Goal: Task Accomplishment & Management: Manage account settings

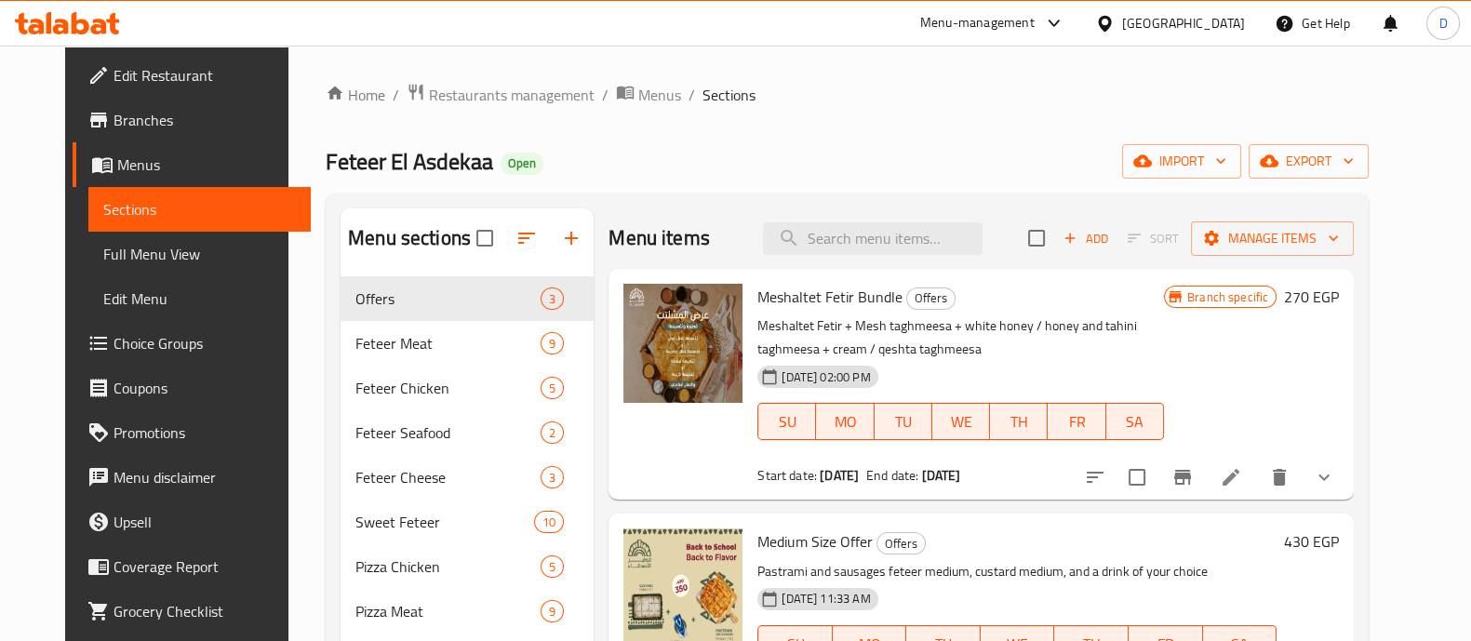
scroll to position [117, 0]
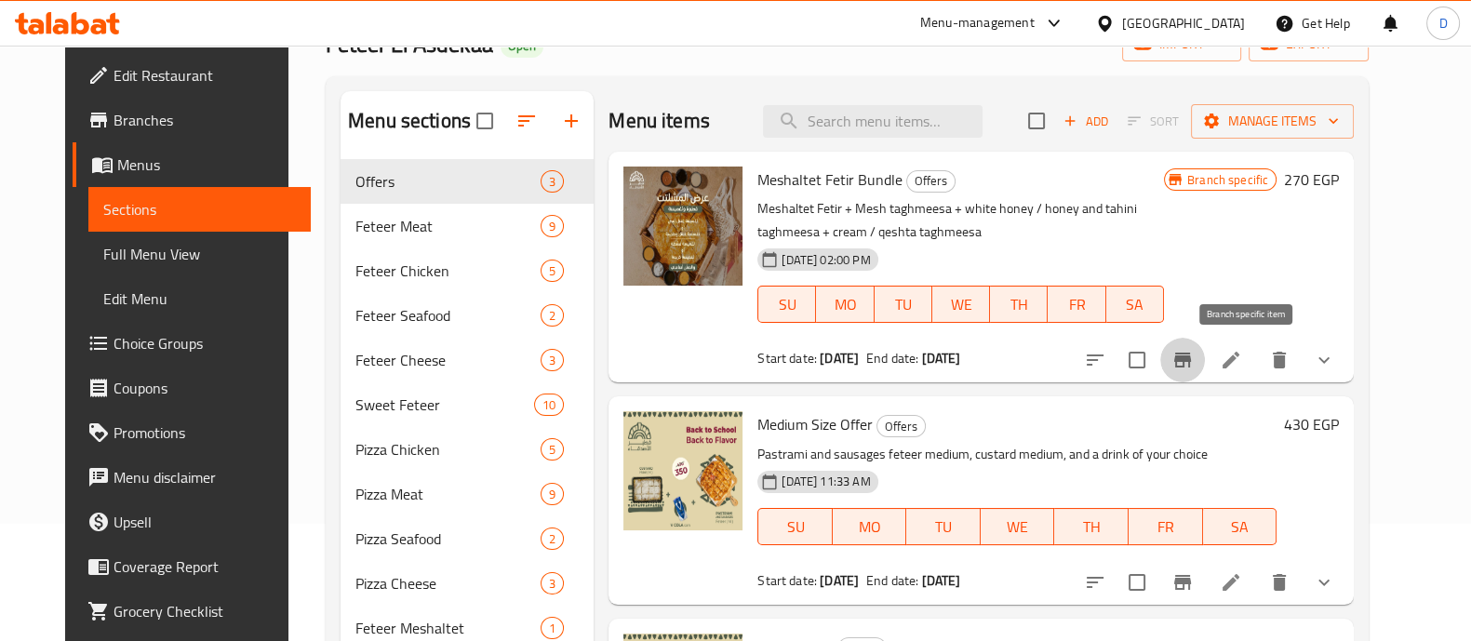
click at [1193, 355] on icon "Branch-specific-item" at bounding box center [1182, 360] width 22 height 22
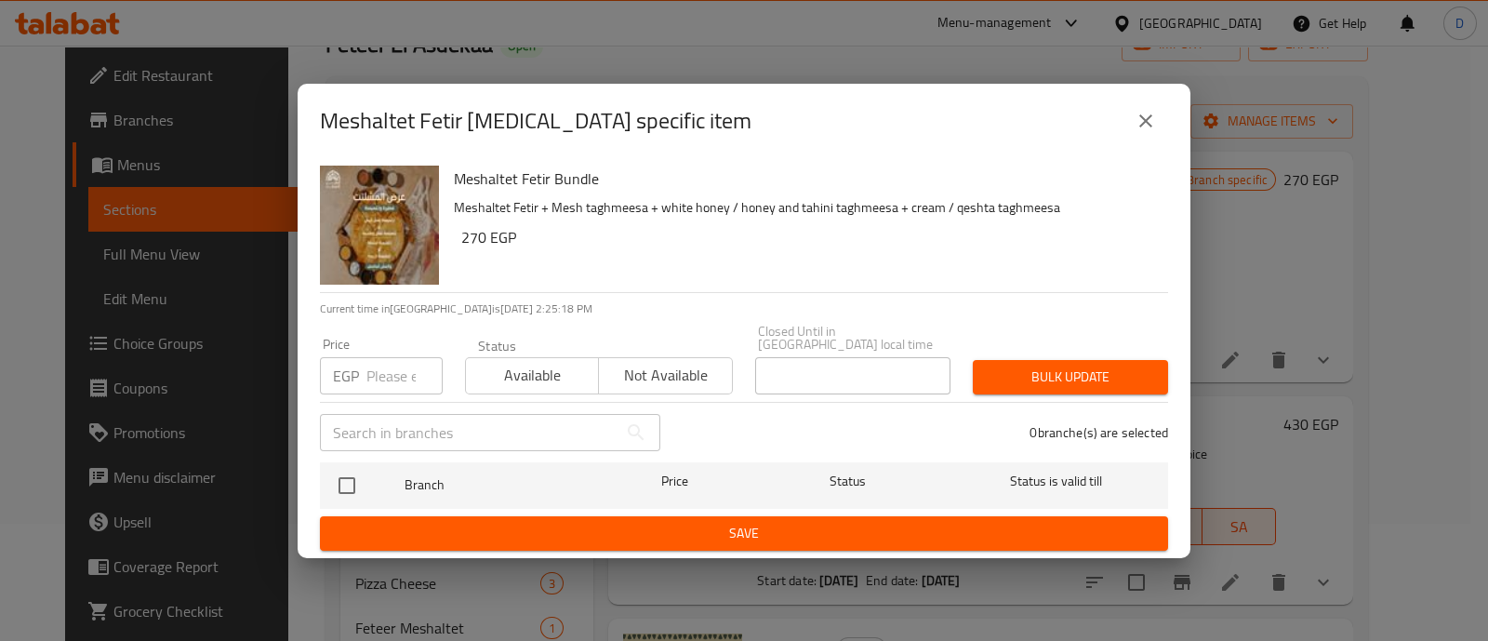
click at [1176, 102] on div "Meshaltet Fetir [MEDICAL_DATA] specific item" at bounding box center [744, 121] width 893 height 74
click at [1156, 120] on icon "close" at bounding box center [1146, 121] width 22 height 22
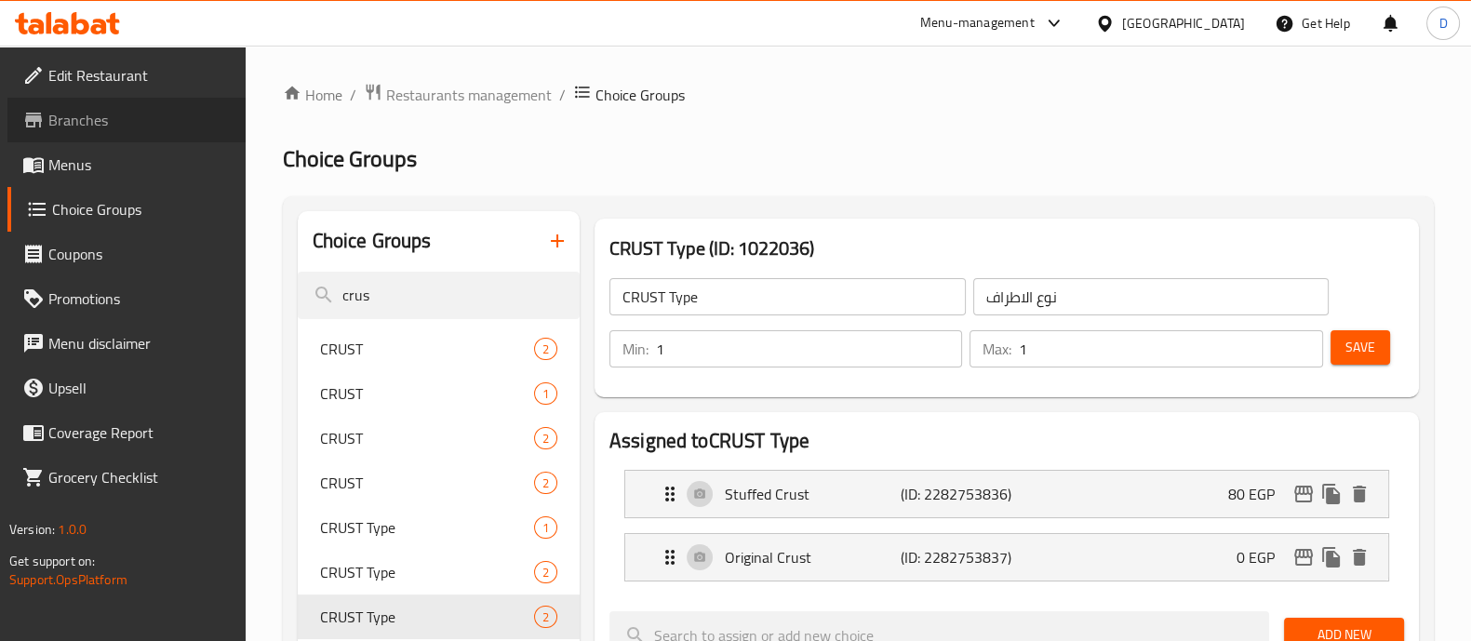
click at [81, 122] on span "Branches" at bounding box center [139, 120] width 182 height 22
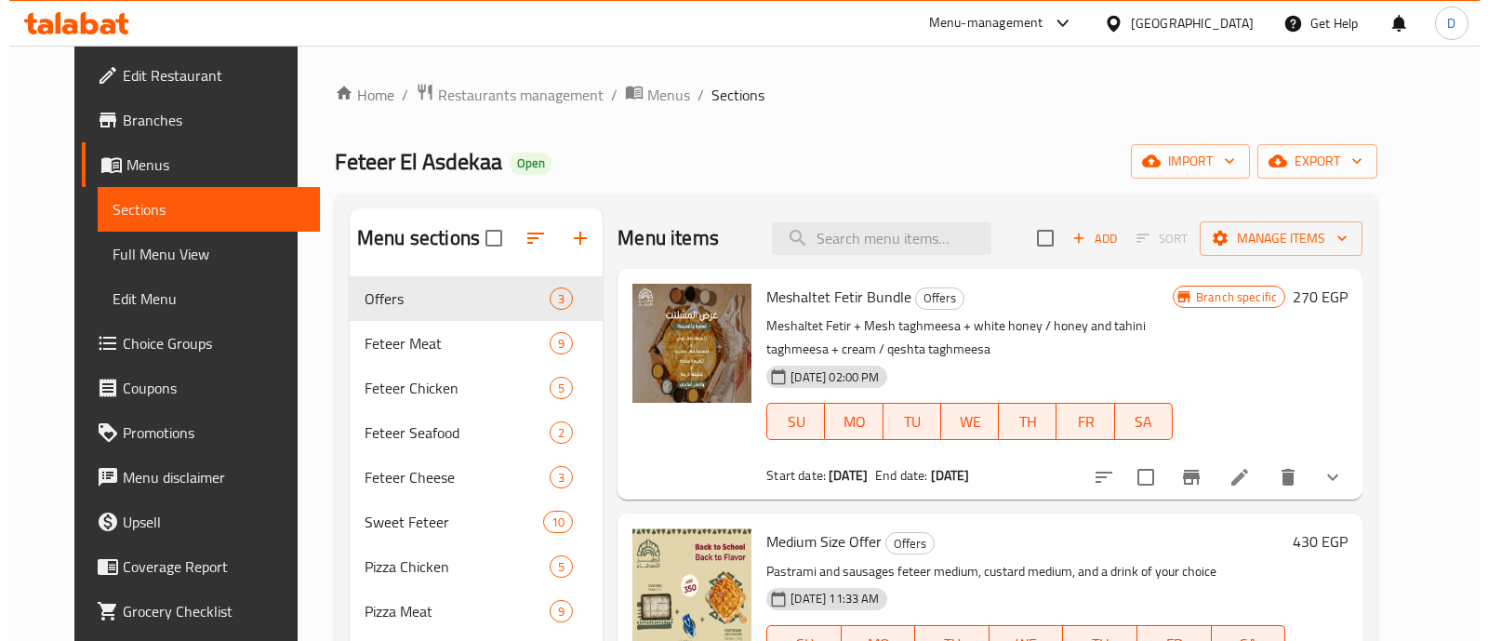
scroll to position [117, 0]
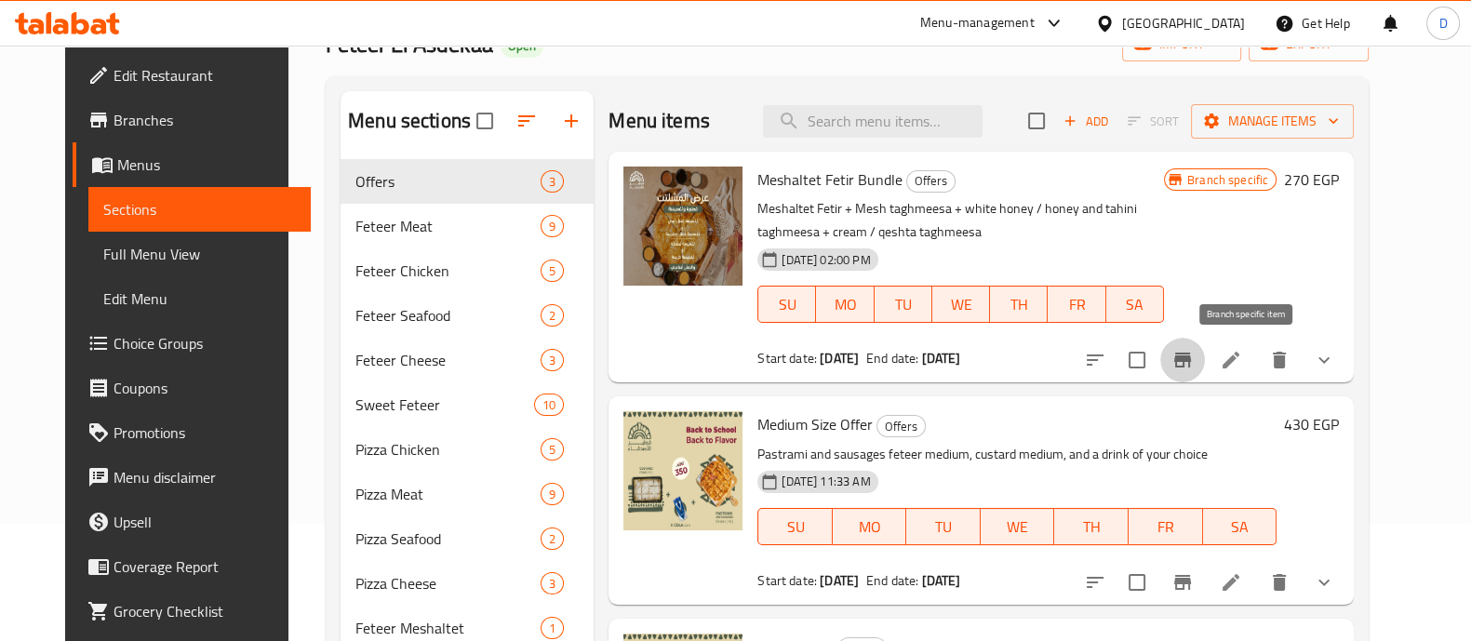
click at [1204, 373] on button "Branch-specific-item" at bounding box center [1182, 360] width 45 height 45
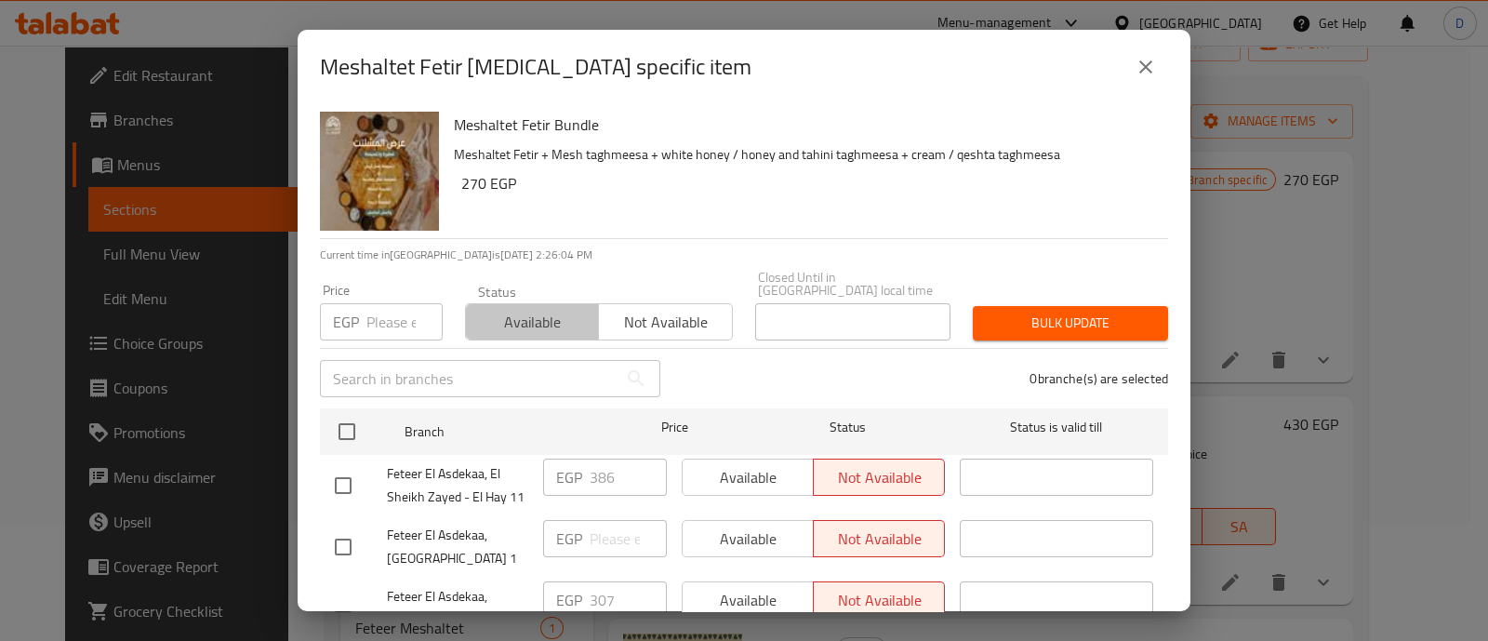
click at [555, 309] on span "Available" at bounding box center [532, 322] width 118 height 27
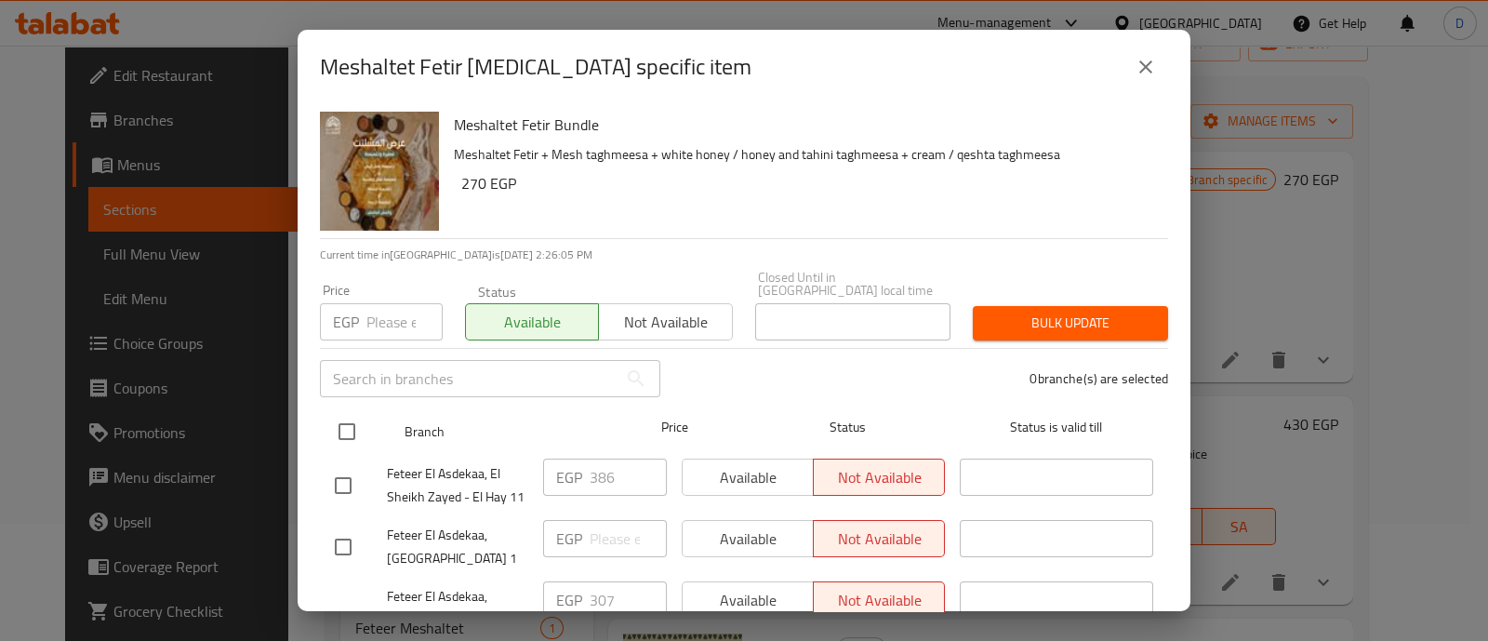
click at [349, 419] on input "checkbox" at bounding box center [346, 431] width 39 height 39
checkbox input "true"
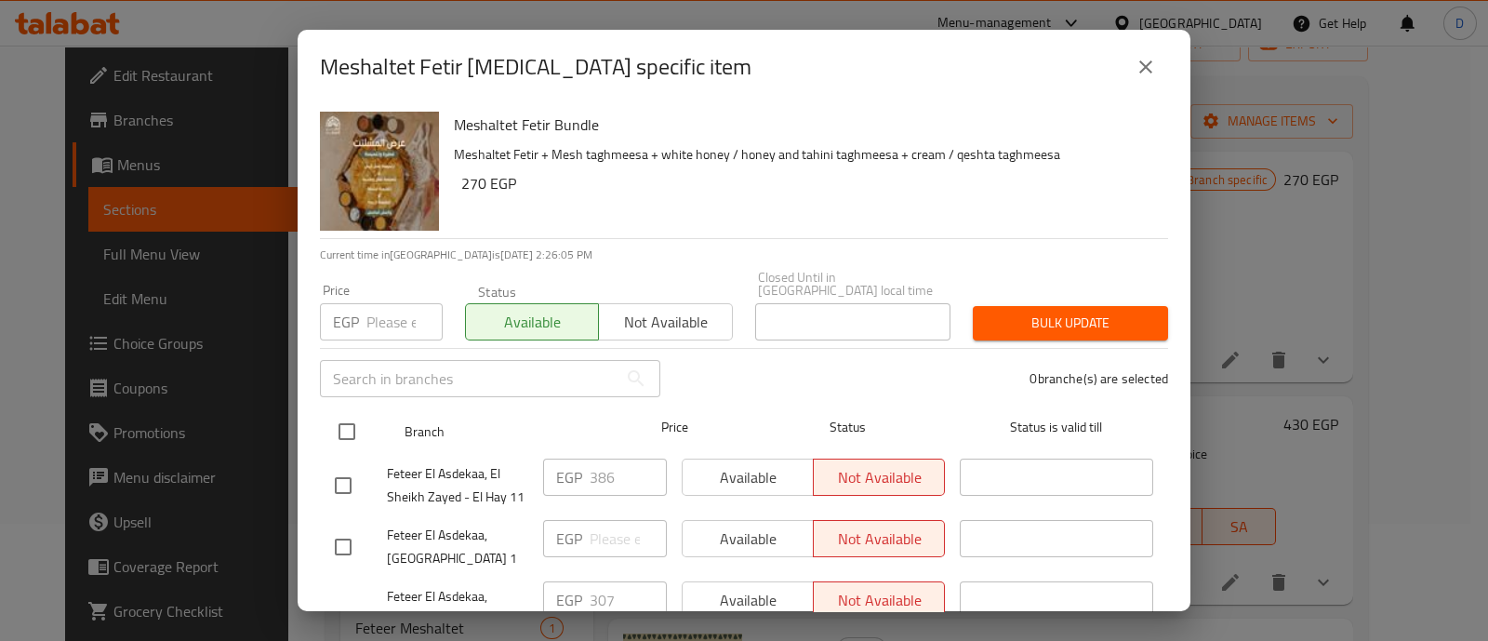
checkbox input "true"
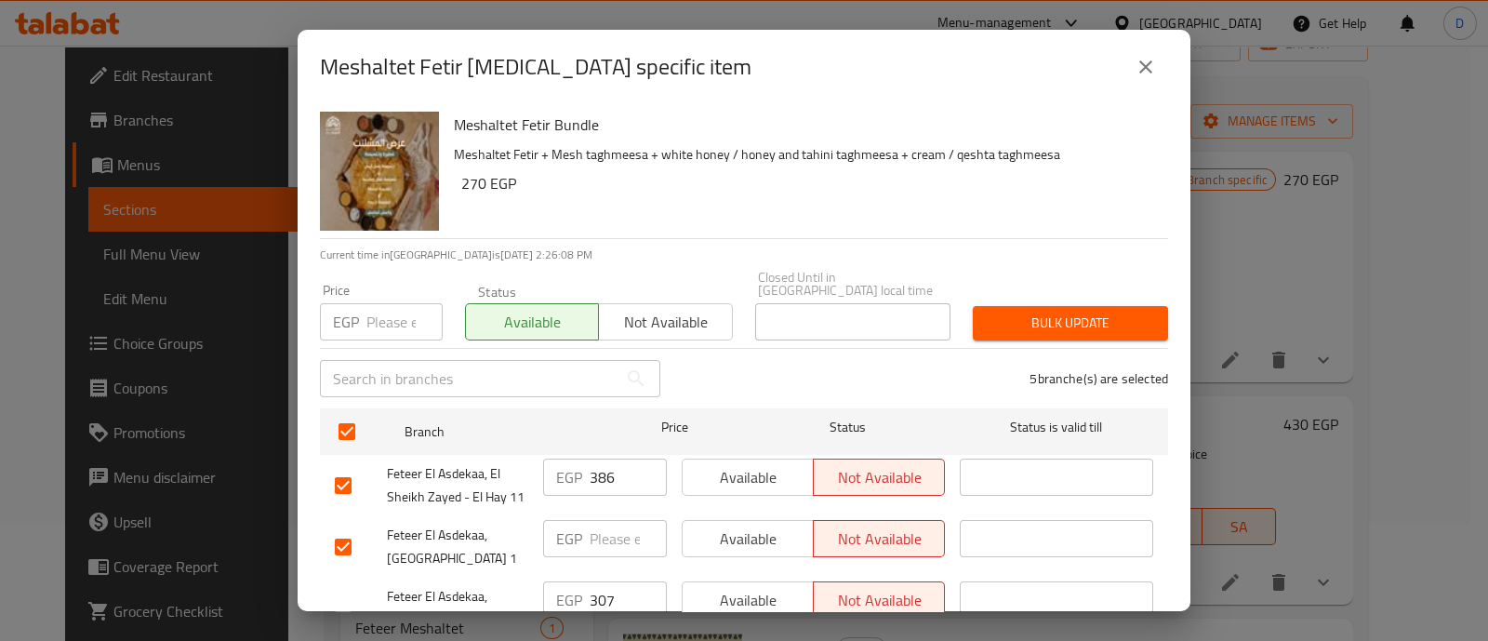
drag, startPoint x: 1018, startPoint y: 284, endPoint x: 1021, endPoint y: 301, distance: 17.9
click at [1021, 301] on div "Bulk update" at bounding box center [1071, 323] width 218 height 57
click at [1021, 312] on span "Bulk update" at bounding box center [1071, 323] width 166 height 23
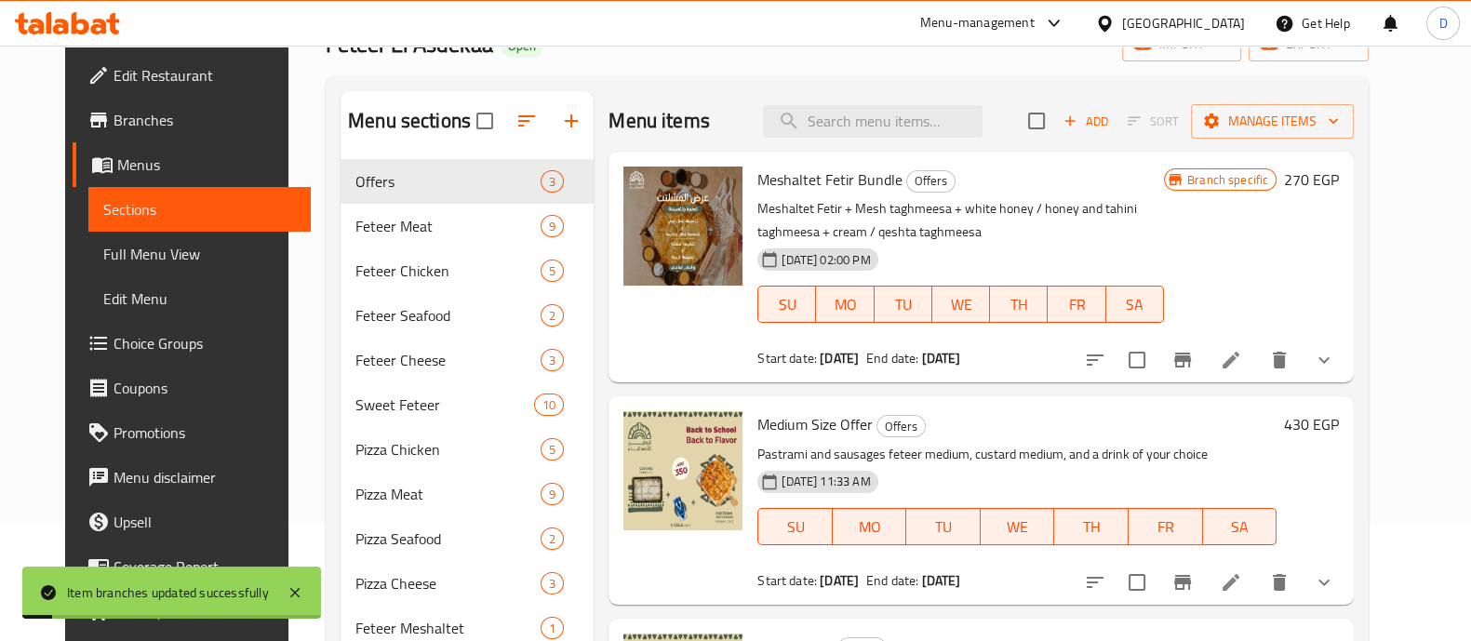
click at [1191, 357] on icon "Branch-specific-item" at bounding box center [1182, 360] width 17 height 15
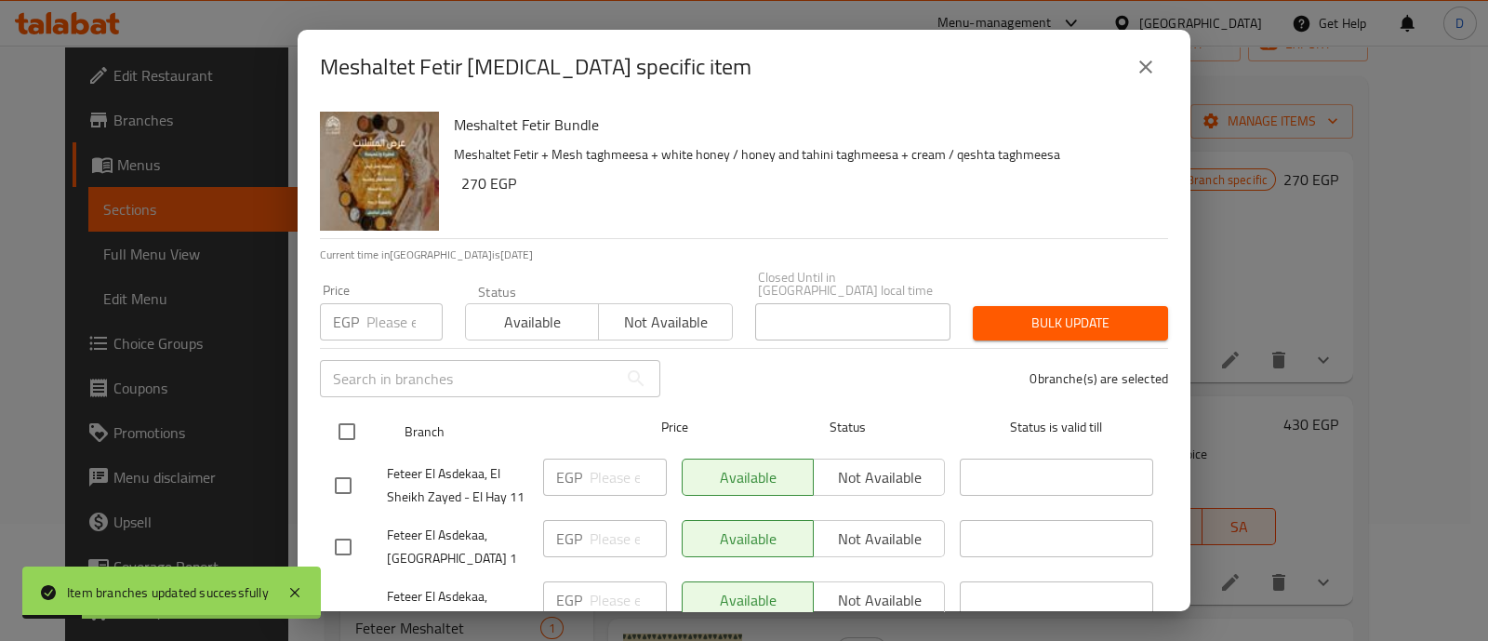
scroll to position [155, 0]
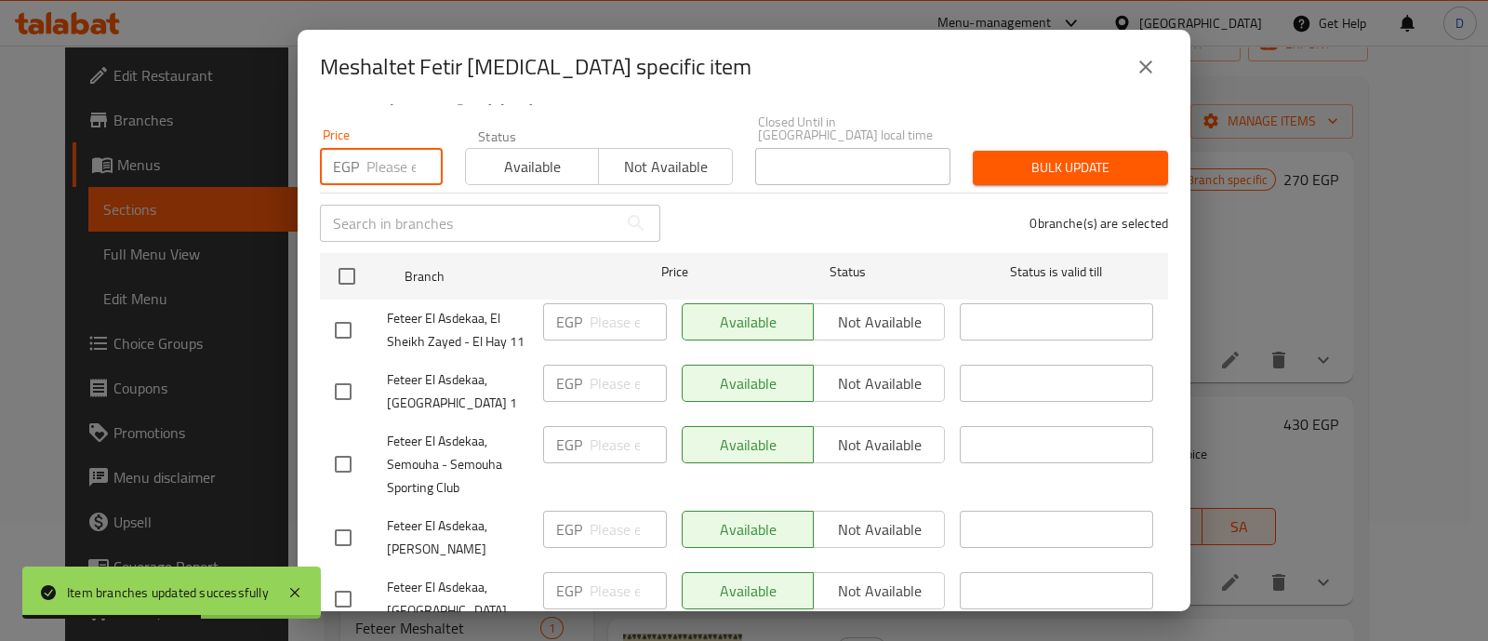
click at [378, 169] on input "number" at bounding box center [404, 166] width 76 height 37
type input "307"
click at [339, 457] on input "checkbox" at bounding box center [343, 464] width 39 height 39
checkbox input "true"
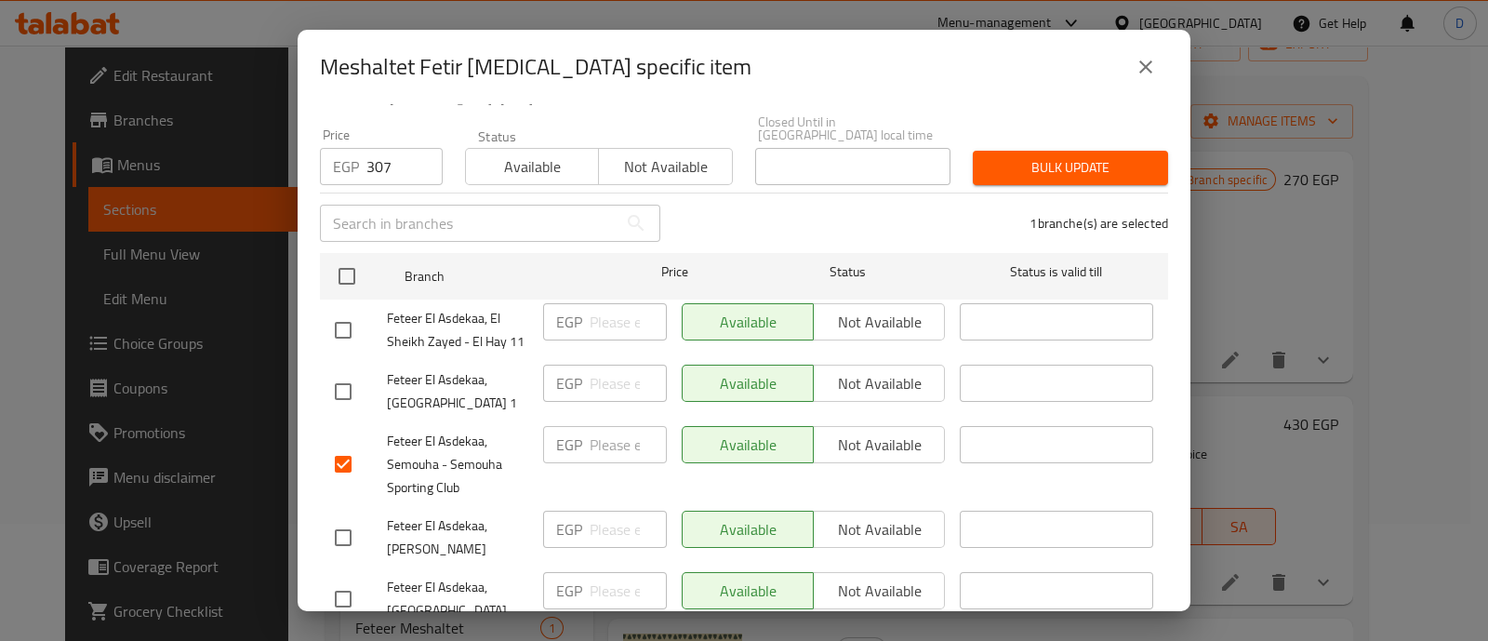
click at [339, 530] on input "checkbox" at bounding box center [343, 537] width 39 height 39
checkbox input "true"
click at [973, 159] on button "Bulk update" at bounding box center [1070, 168] width 195 height 34
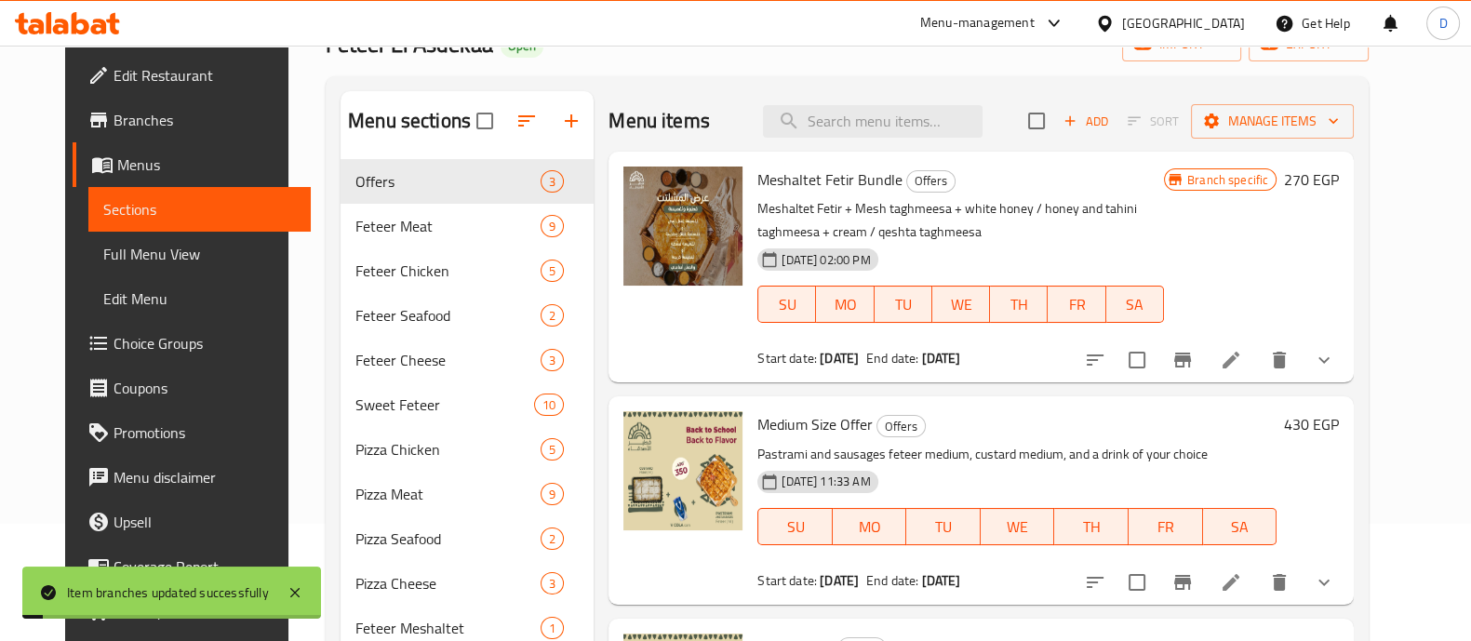
click at [1193, 365] on icon "Branch-specific-item" at bounding box center [1182, 360] width 22 height 22
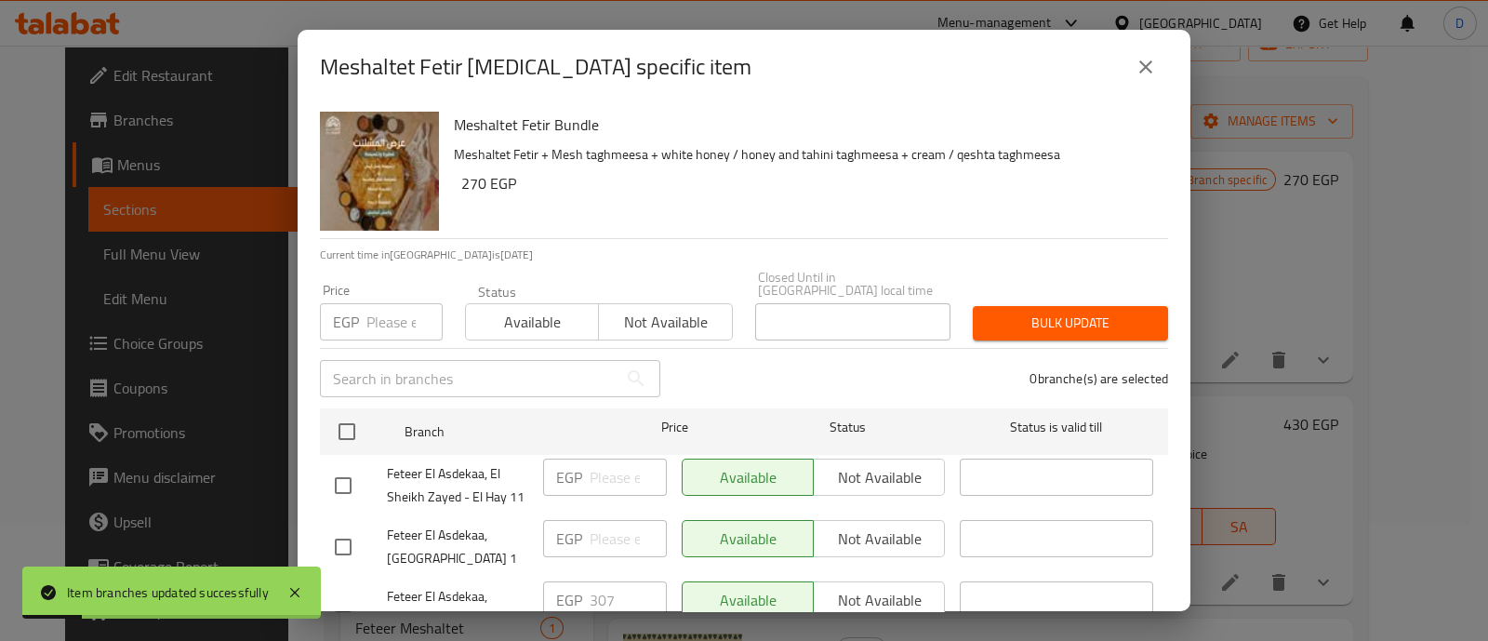
click at [379, 327] on div "Price EGP Price" at bounding box center [381, 312] width 145 height 79
click at [386, 315] on input "number" at bounding box center [404, 321] width 76 height 37
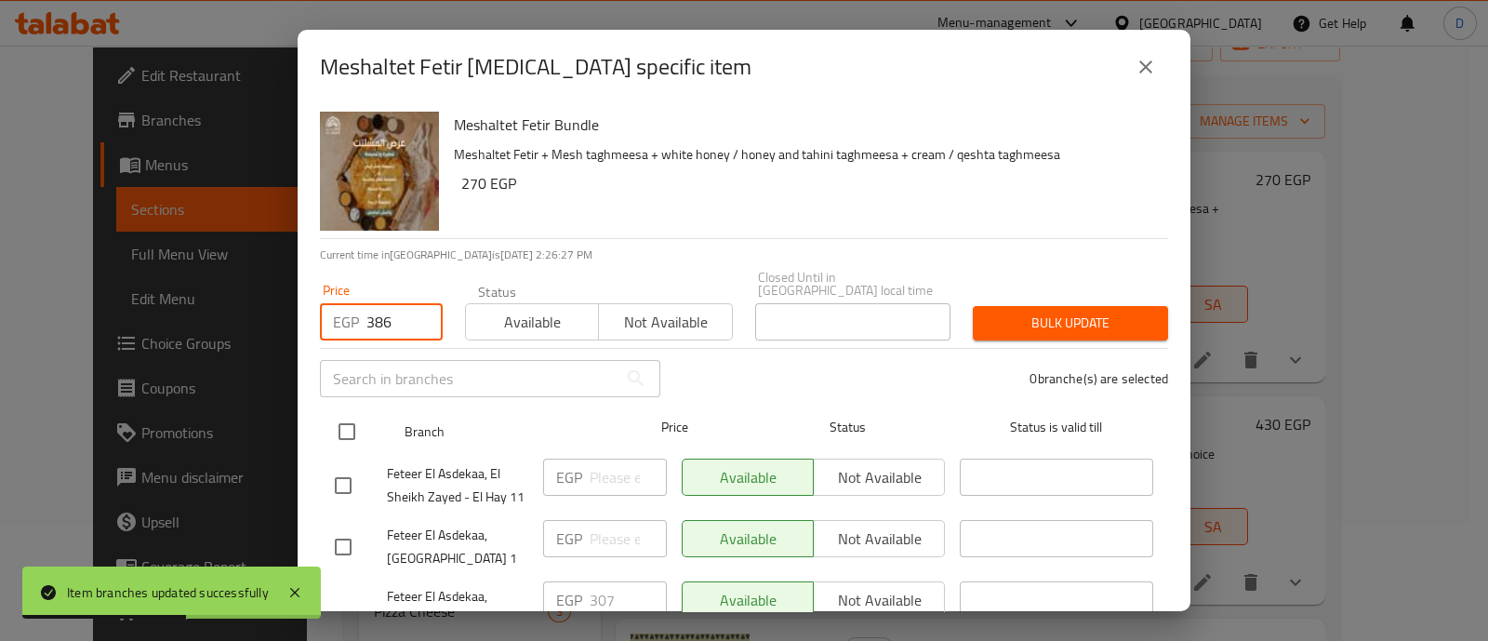
scroll to position [4, 0]
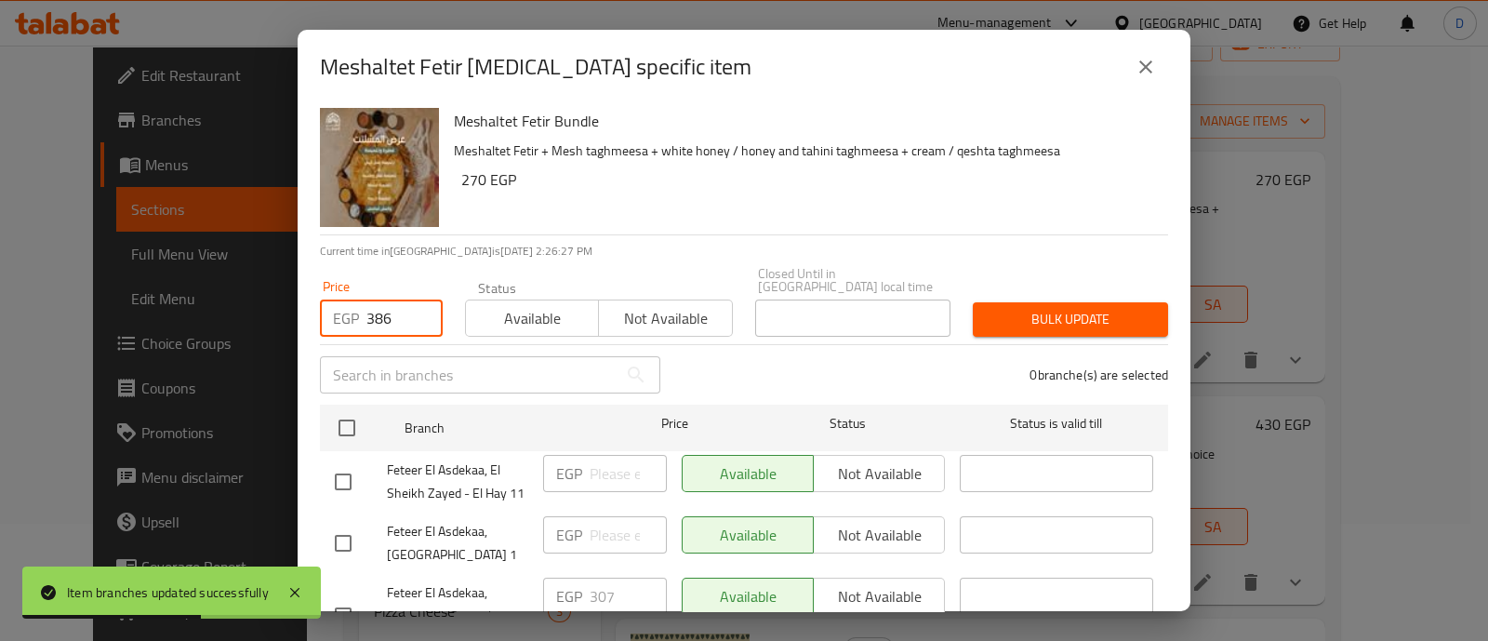
type input "386"
click at [354, 470] on input "checkbox" at bounding box center [343, 481] width 39 height 39
checkbox input "true"
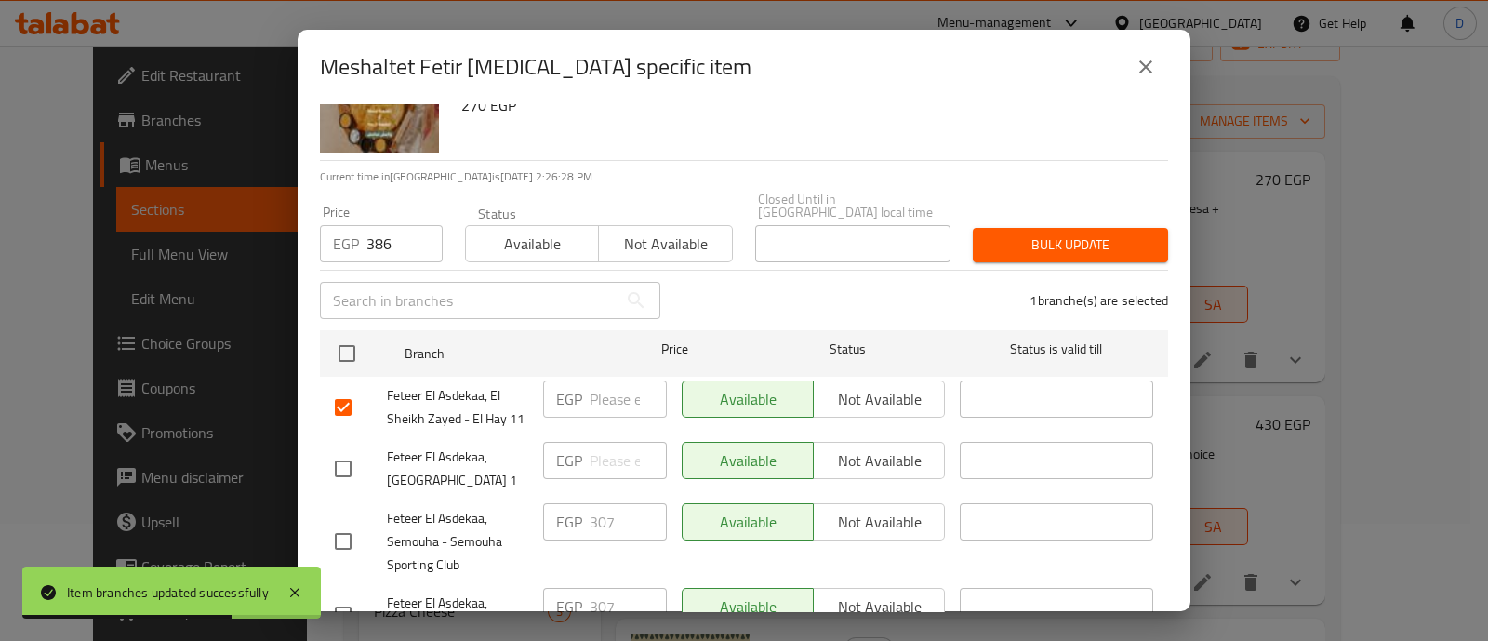
scroll to position [79, 0]
click at [1045, 240] on span "Bulk update" at bounding box center [1071, 244] width 166 height 23
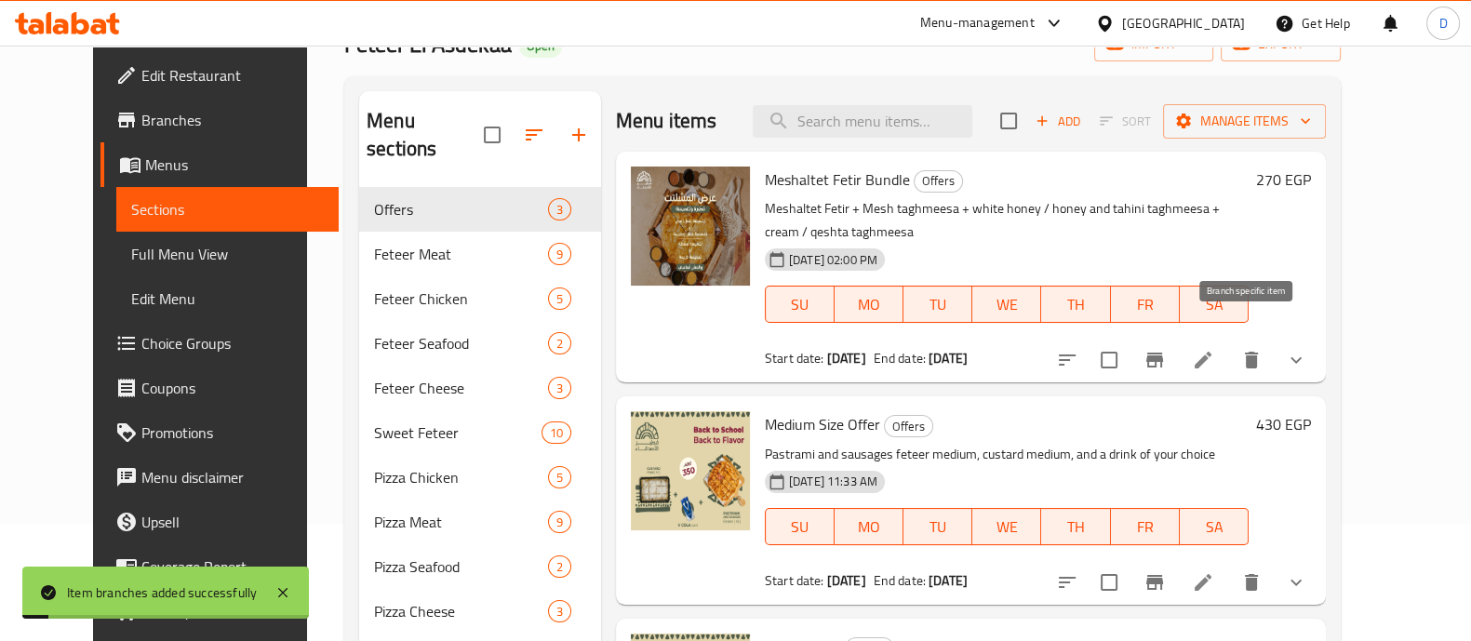
click at [1177, 339] on button "Branch-specific-item" at bounding box center [1154, 360] width 45 height 45
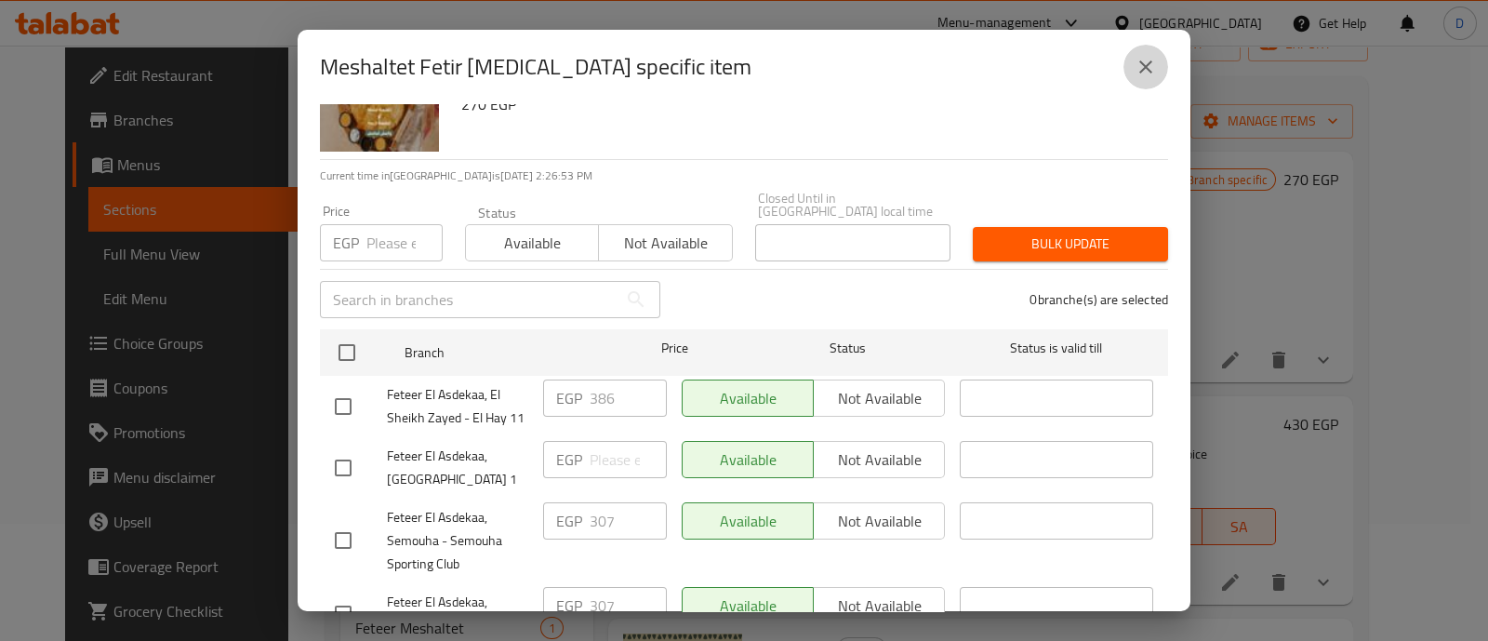
click at [1148, 72] on icon "close" at bounding box center [1146, 67] width 22 height 22
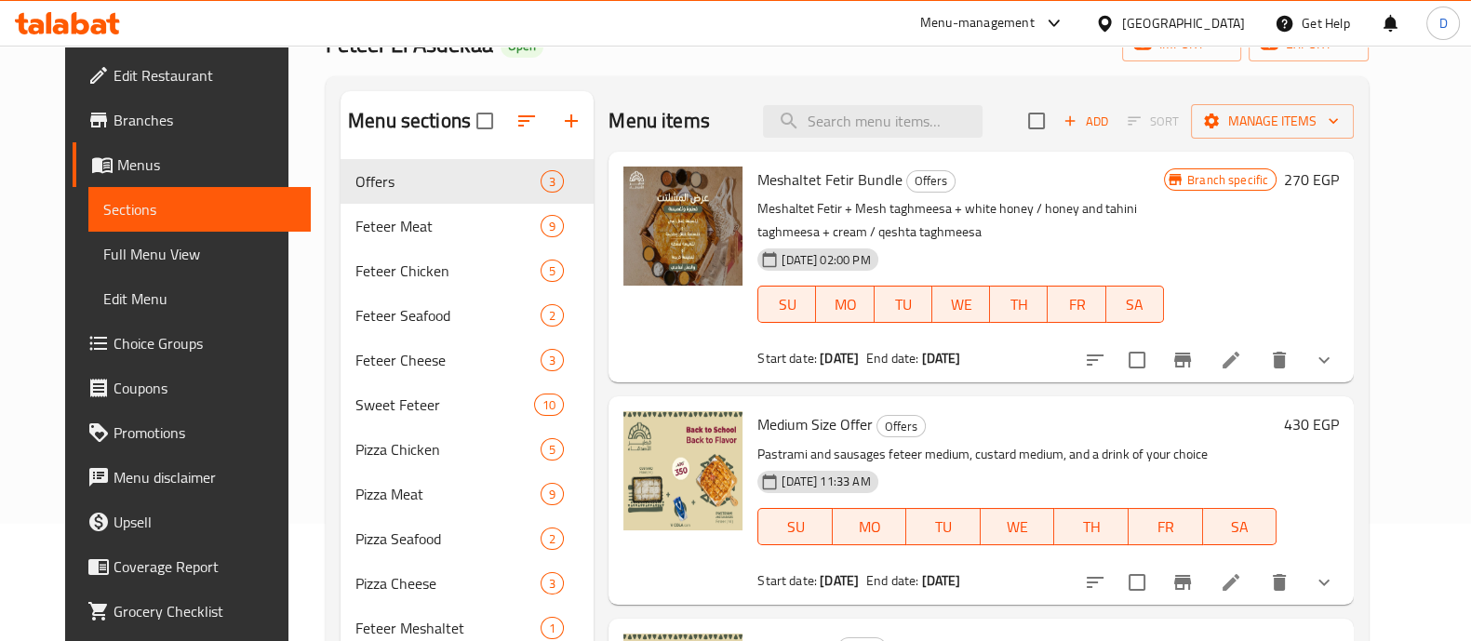
scroll to position [0, 0]
